Goal: Task Accomplishment & Management: Manage account settings

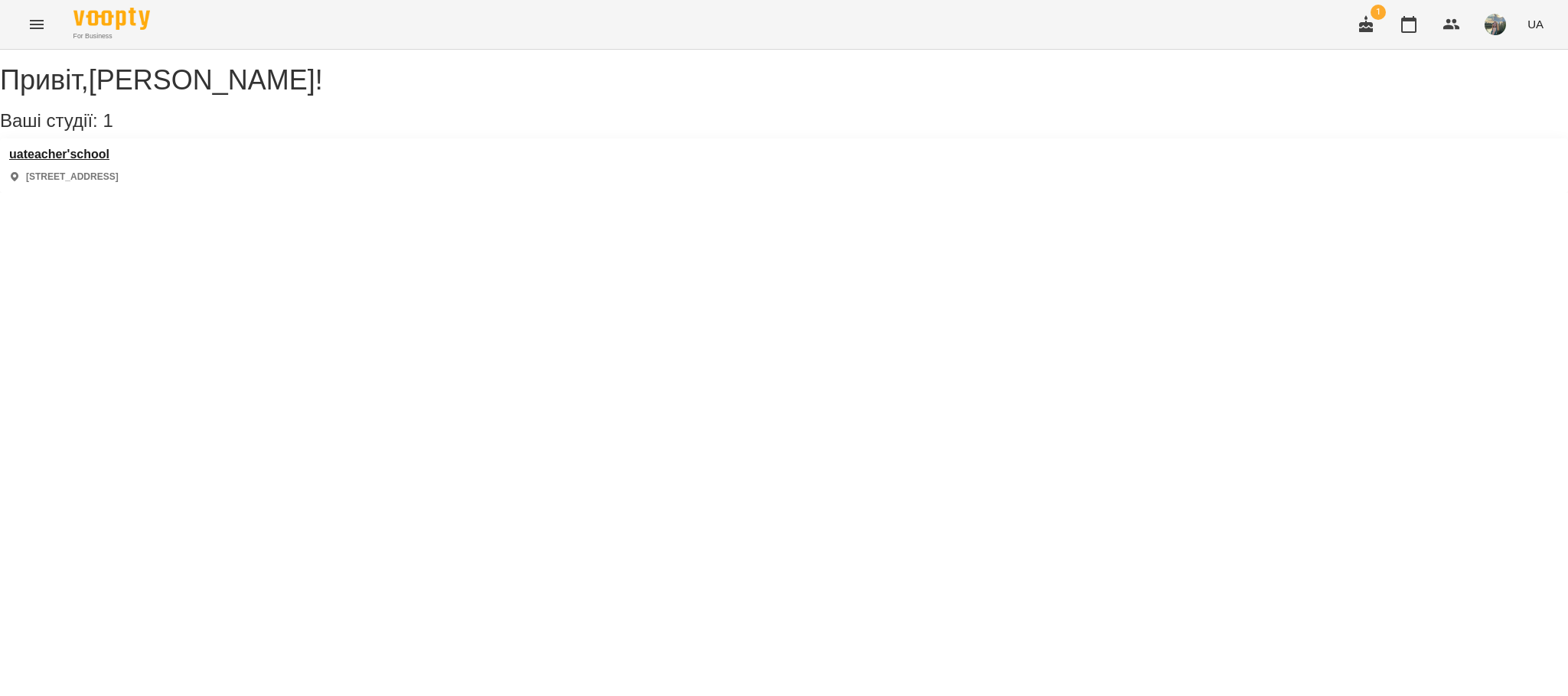
drag, startPoint x: 90, startPoint y: 156, endPoint x: 94, endPoint y: 168, distance: 12.6
click at [94, 166] on div "uateacher'school [STREET_ADDRESS]" at bounding box center [784, 166] width 1568 height 55
click at [94, 161] on h3 "uateacher'school" at bounding box center [63, 155] width 109 height 14
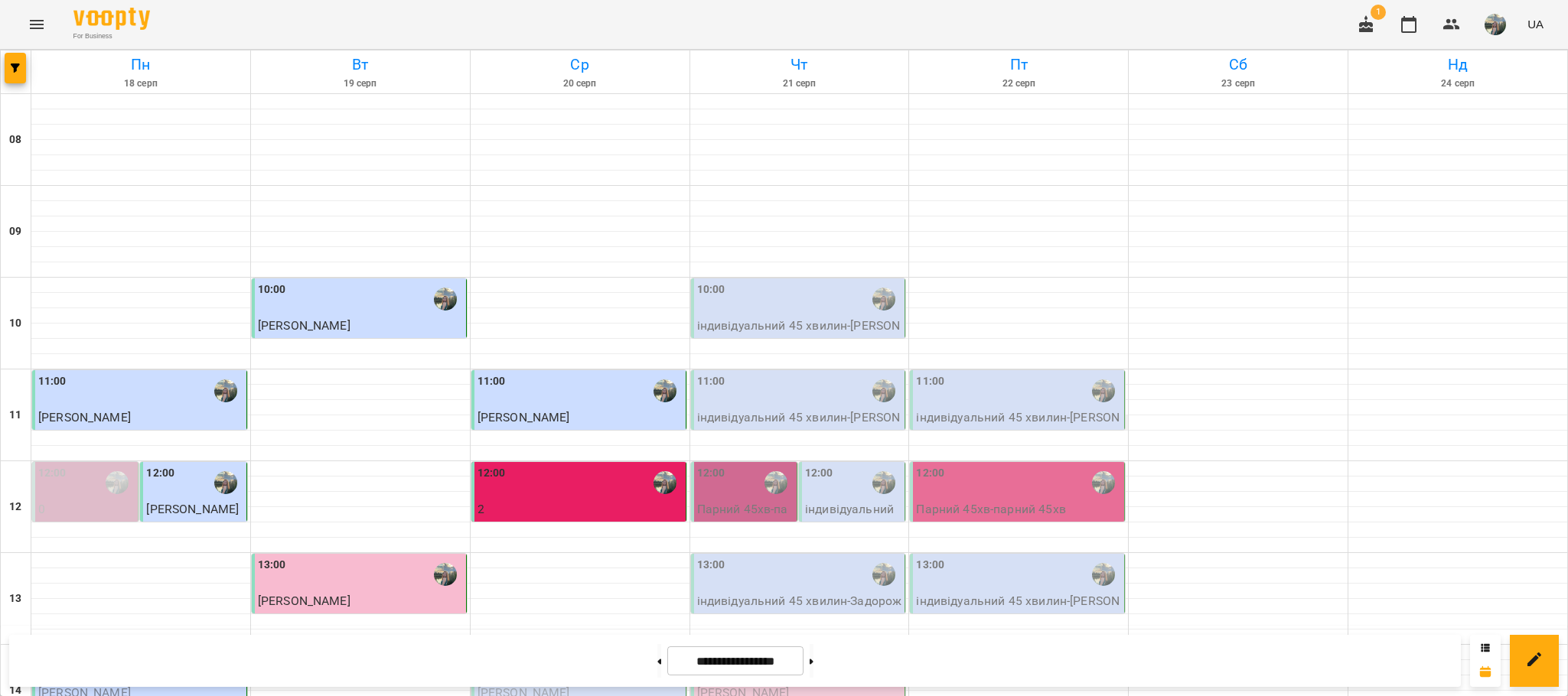
scroll to position [459, 0]
click at [542, 648] on div "14:00 [PERSON_NAME] індивідуальний 45 хвилин" at bounding box center [580, 684] width 205 height 71
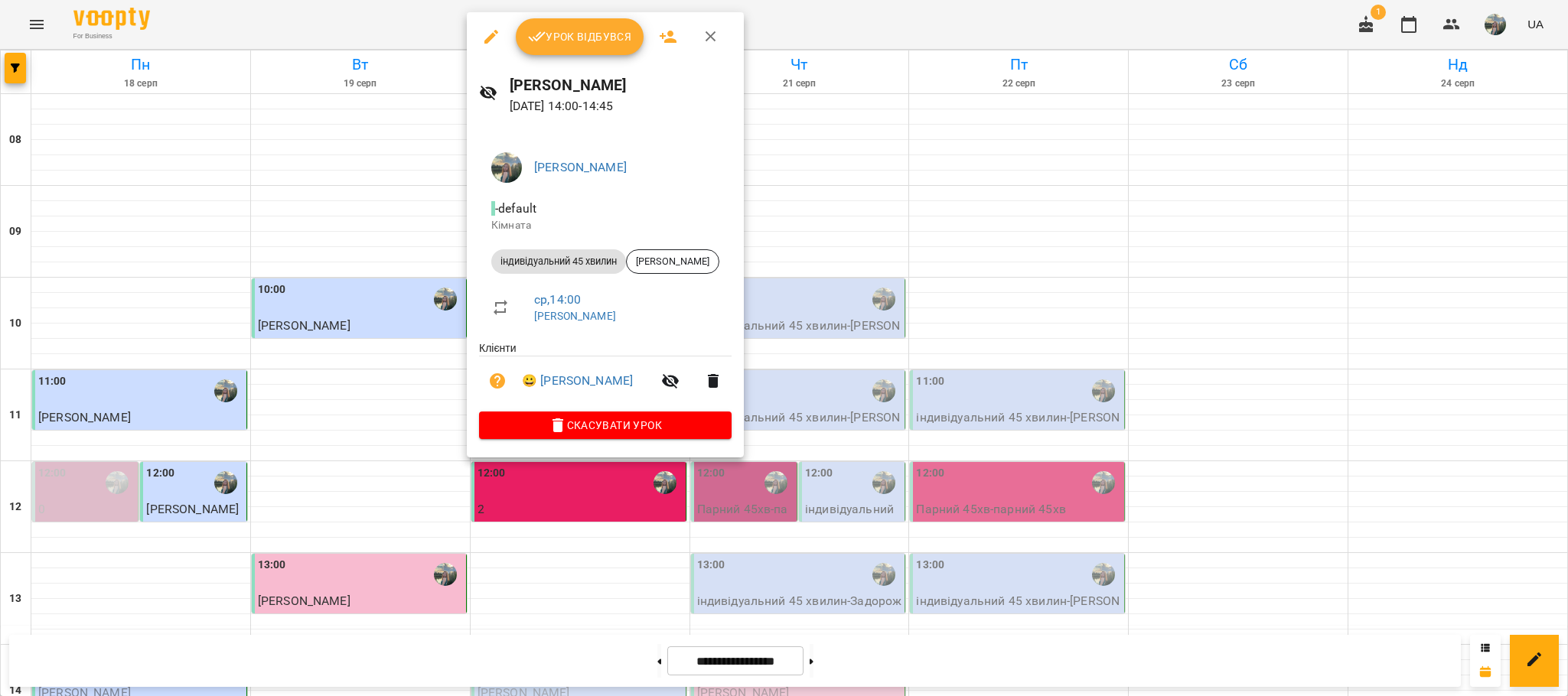
click at [585, 26] on button "Урок відбувся" at bounding box center [580, 37] width 129 height 37
